Goal: Information Seeking & Learning: Learn about a topic

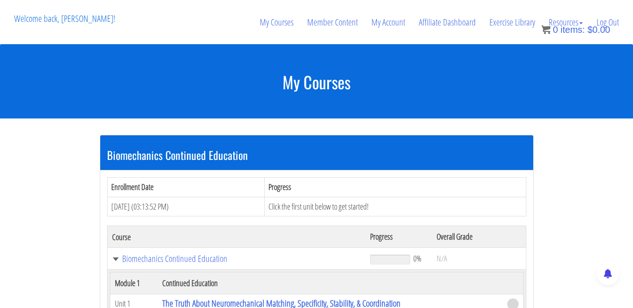
scroll to position [402, 0]
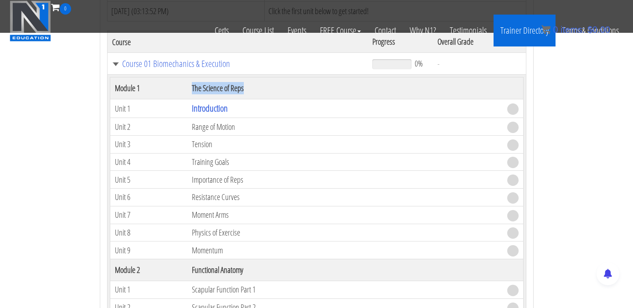
click at [517, 21] on link "Trainer Directory" at bounding box center [524, 31] width 62 height 32
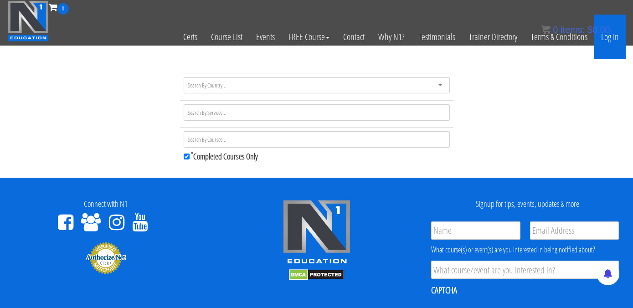
click at [611, 37] on link "Log In" at bounding box center [609, 37] width 31 height 45
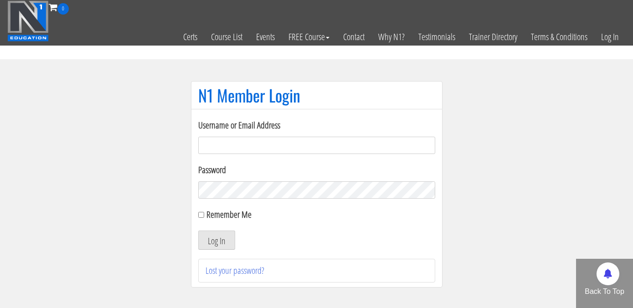
type input "[EMAIL_ADDRESS][DOMAIN_NAME]"
click at [211, 239] on button "Log In" at bounding box center [216, 240] width 37 height 19
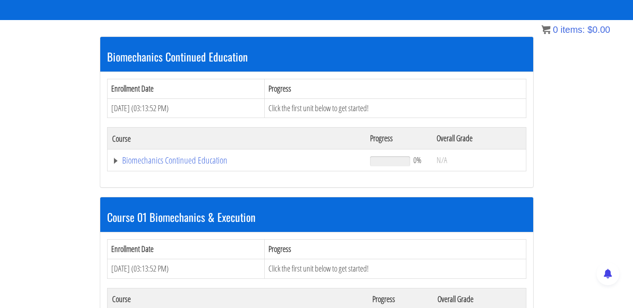
scroll to position [157, 0]
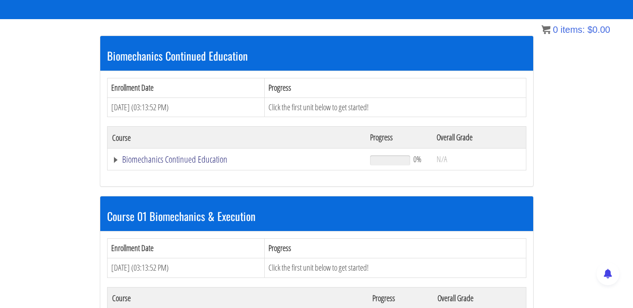
click at [188, 157] on link "Biomechanics Continued Education" at bounding box center [236, 159] width 249 height 9
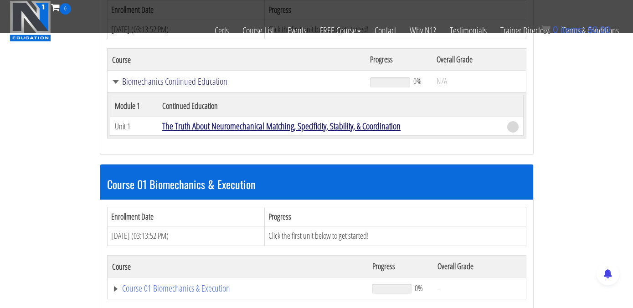
scroll to position [182, 0]
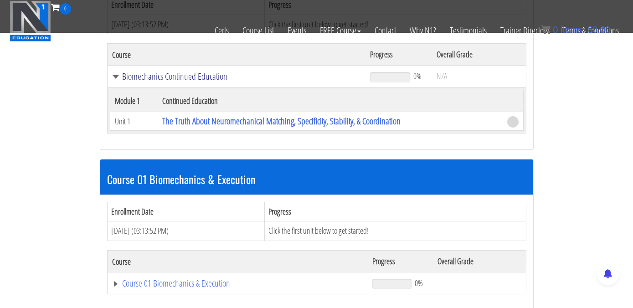
click at [172, 78] on link "Biomechanics Continued Education" at bounding box center [236, 76] width 249 height 9
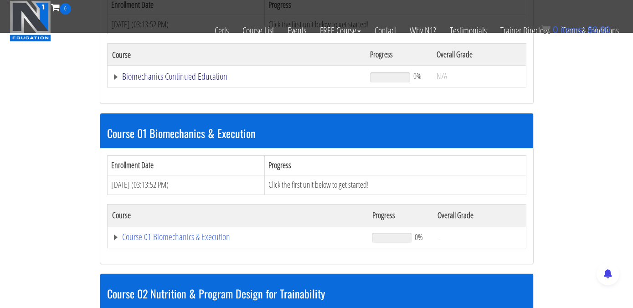
click at [195, 81] on link "Biomechanics Continued Education" at bounding box center [236, 76] width 249 height 9
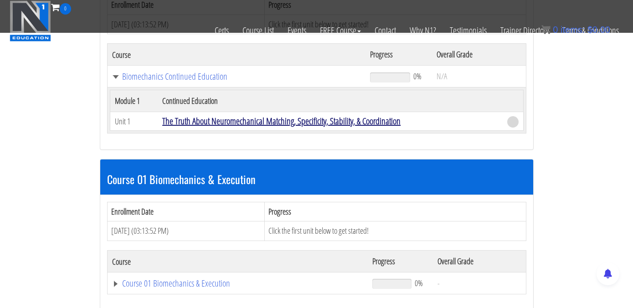
click at [284, 124] on link "The Truth About Neuromechanical Matching, Specificity, Stability, & Coordination" at bounding box center [281, 121] width 238 height 12
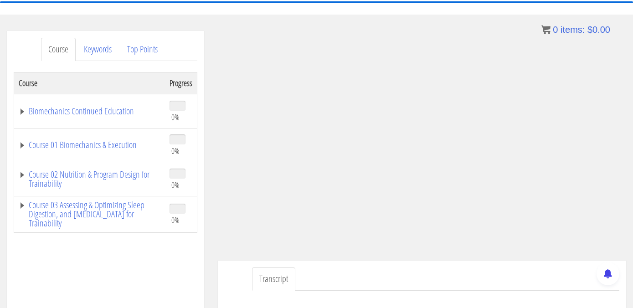
scroll to position [102, 0]
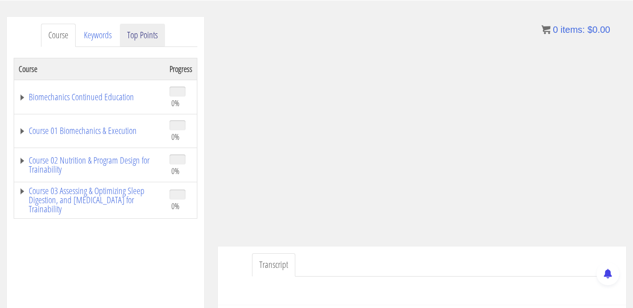
click at [169, 30] on ul "Course Keywords Top Points" at bounding box center [119, 35] width 156 height 23
click at [162, 30] on link "Top Points" at bounding box center [142, 35] width 45 height 23
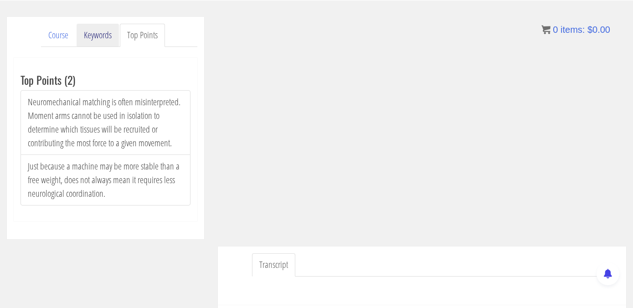
click at [112, 29] on link "Keywords" at bounding box center [98, 35] width 42 height 23
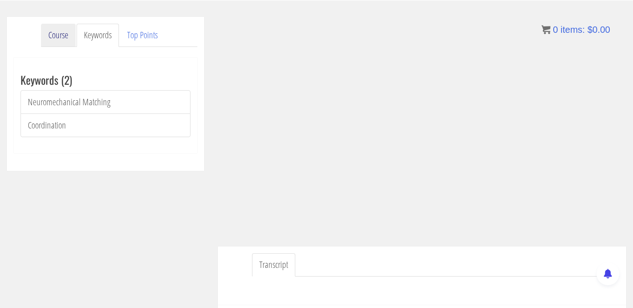
click at [55, 31] on link "Course" at bounding box center [58, 35] width 35 height 23
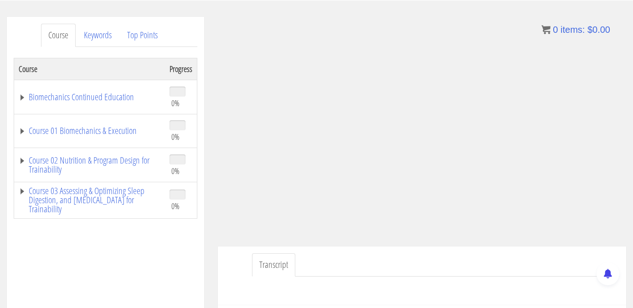
click at [108, 105] on td "Biomechanics Continued Education" at bounding box center [89, 97] width 151 height 34
click at [108, 96] on link "Biomechanics Continued Education" at bounding box center [90, 96] width 142 height 9
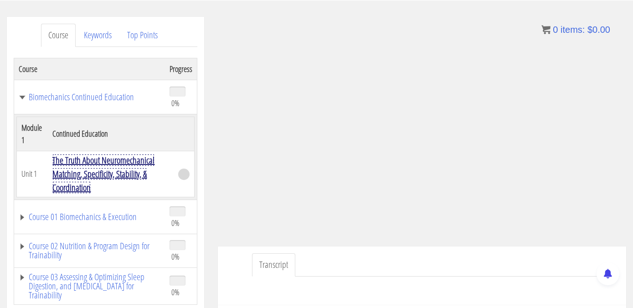
drag, startPoint x: 102, startPoint y: 177, endPoint x: 102, endPoint y: 143, distance: 34.2
click at [102, 177] on link "The Truth About Neuromechanical Matching, Specificity, Stability, & Coordination" at bounding box center [103, 174] width 102 height 40
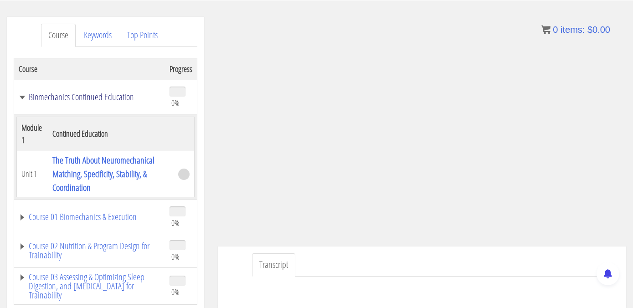
click at [103, 92] on link "Biomechanics Continued Education" at bounding box center [90, 96] width 142 height 9
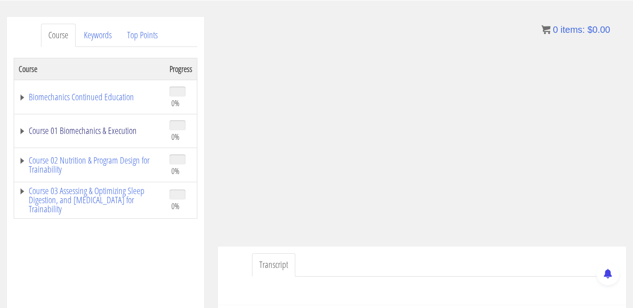
click at [109, 133] on link "Course 01 Biomechanics & Execution" at bounding box center [90, 130] width 142 height 9
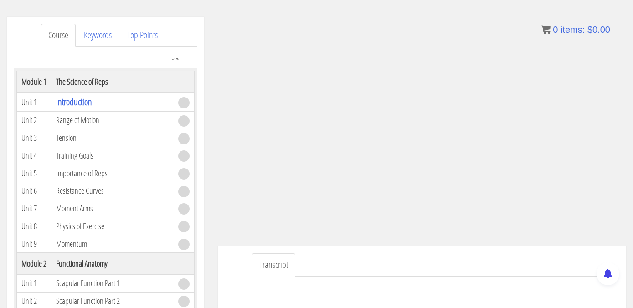
scroll to position [81, 0]
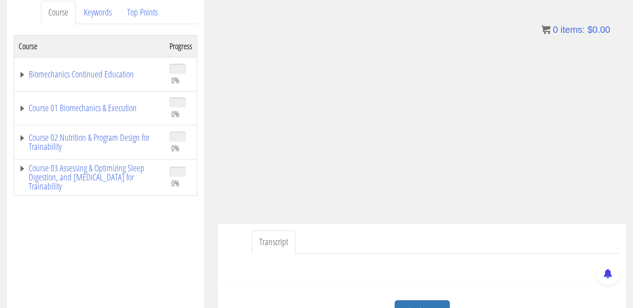
scroll to position [126, 0]
